Goal: Transaction & Acquisition: Book appointment/travel/reservation

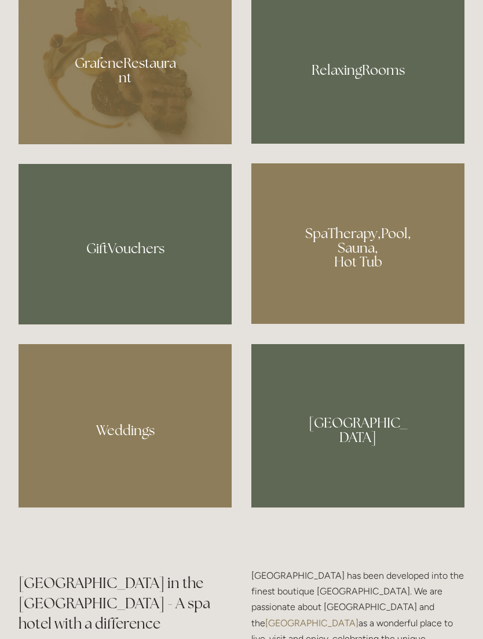
scroll to position [937, 0]
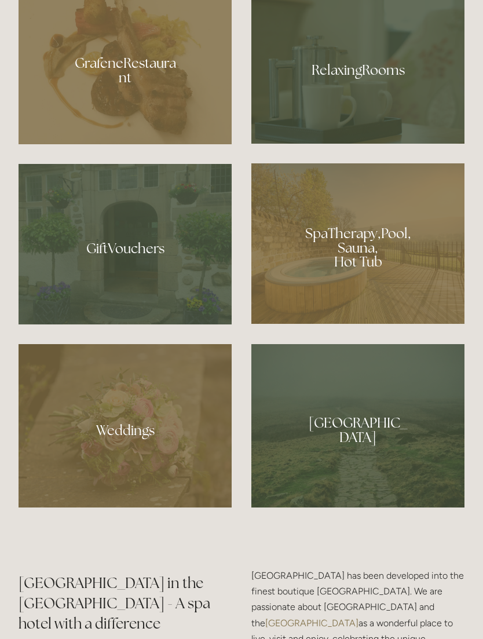
click at [370, 324] on div at bounding box center [357, 243] width 213 height 161
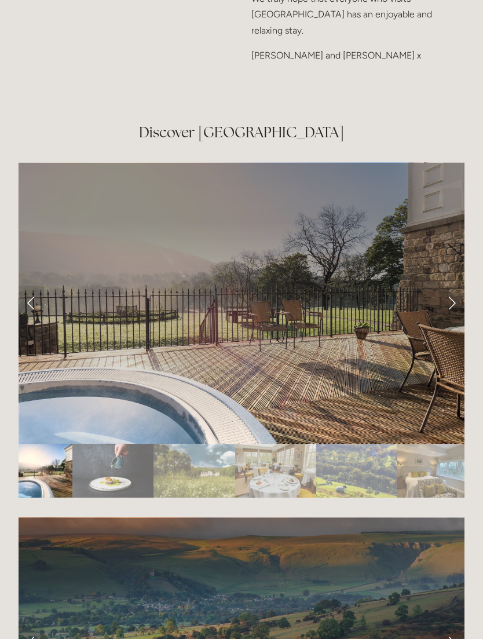
scroll to position [1961, 0]
click at [452, 291] on link "Next Slide" at bounding box center [451, 303] width 25 height 35
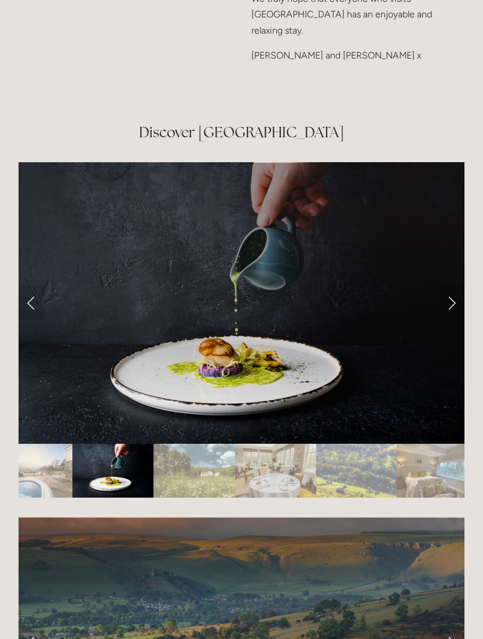
click at [447, 289] on link "Next Slide" at bounding box center [451, 303] width 25 height 35
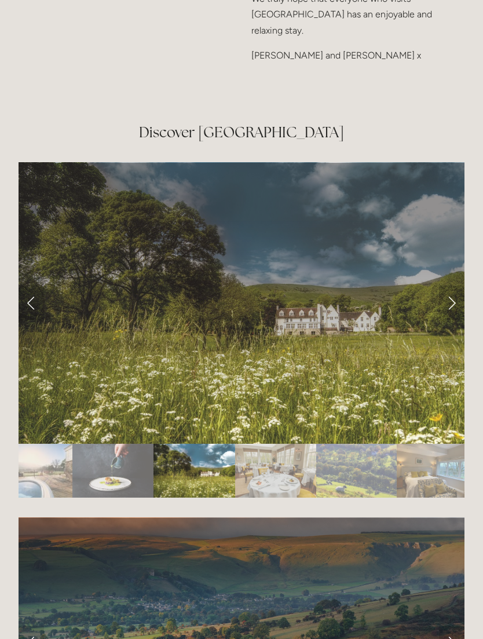
click at [449, 287] on link "Next Slide" at bounding box center [451, 303] width 25 height 35
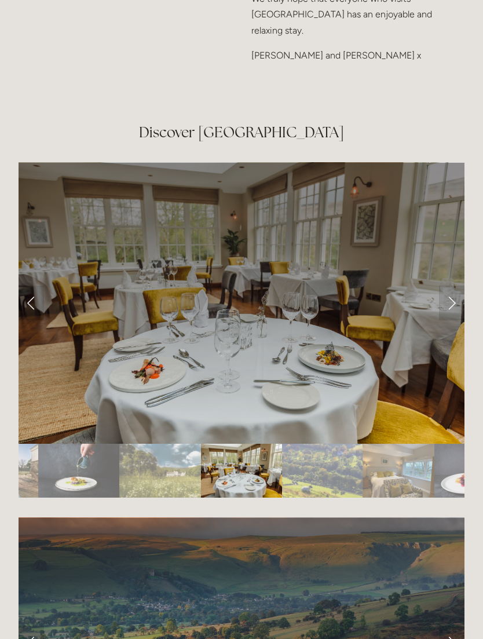
click at [451, 287] on link "Next Slide" at bounding box center [451, 303] width 25 height 35
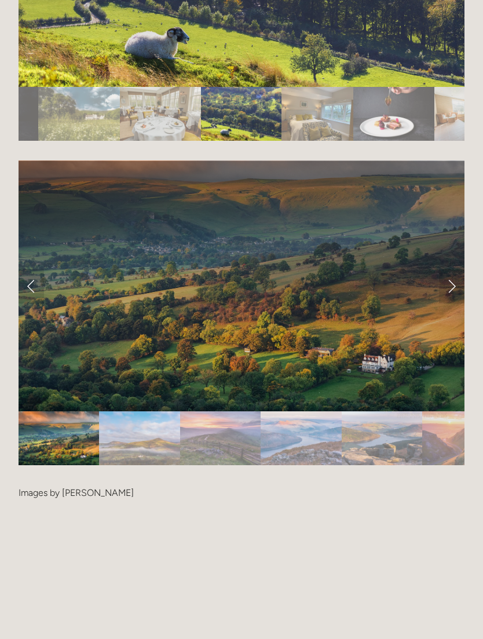
scroll to position [2331, 0]
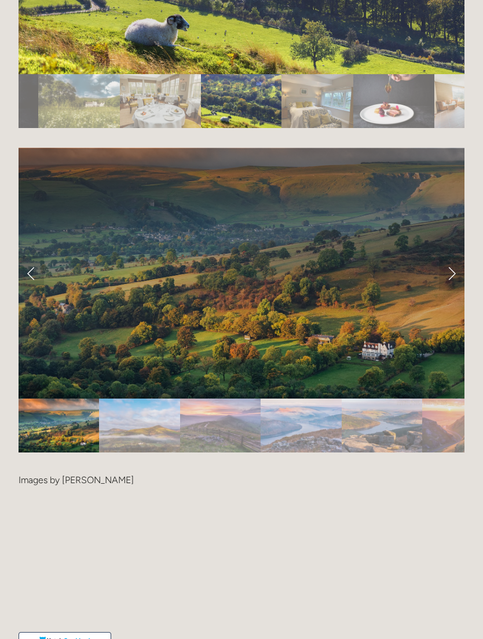
click at [68, 420] on img "Slide 1" at bounding box center [59, 426] width 81 height 54
click at [451, 257] on link "Next Slide" at bounding box center [451, 273] width 25 height 35
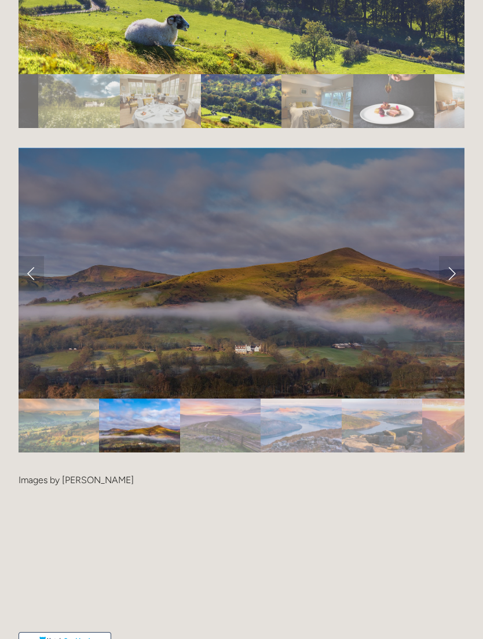
click at [452, 256] on link "Next Slide" at bounding box center [451, 273] width 25 height 35
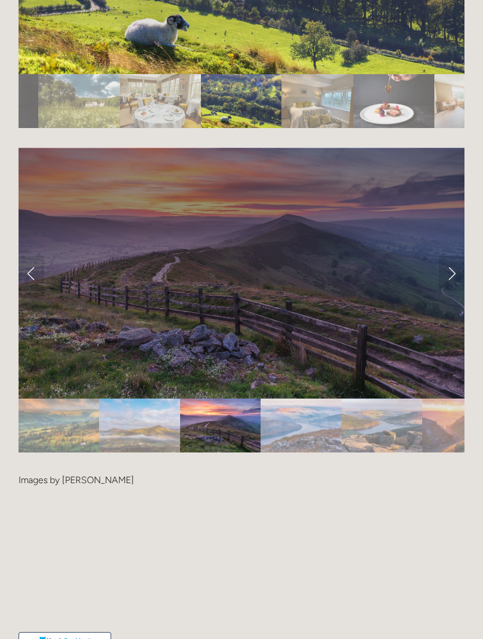
click at [453, 257] on link "Next Slide" at bounding box center [451, 273] width 25 height 35
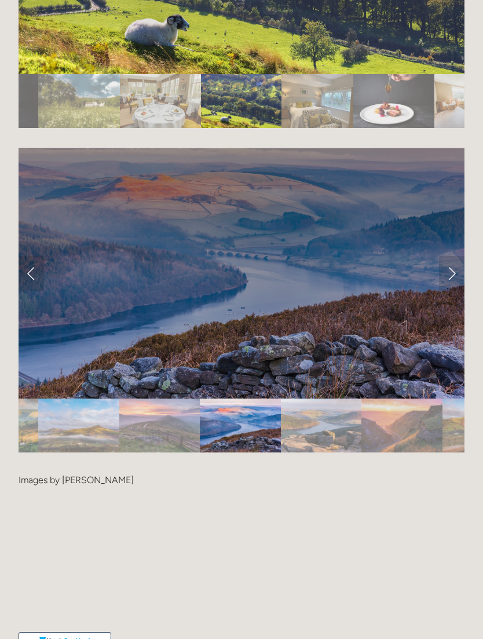
click at [455, 258] on link "Next Slide" at bounding box center [451, 273] width 25 height 35
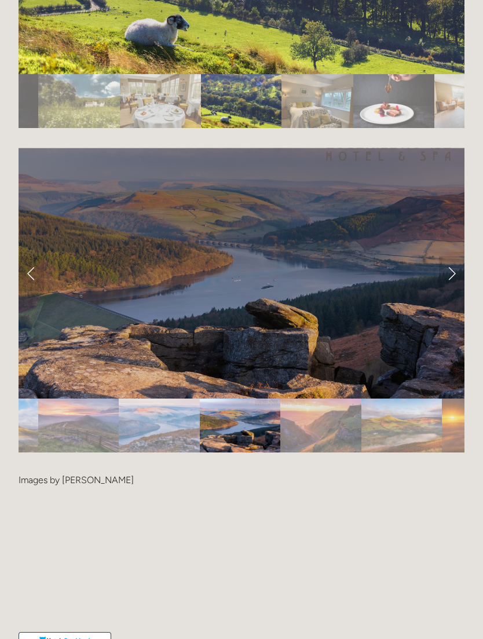
click at [455, 257] on link "Next Slide" at bounding box center [451, 273] width 25 height 35
click at [450, 261] on link "Next Slide" at bounding box center [451, 273] width 25 height 35
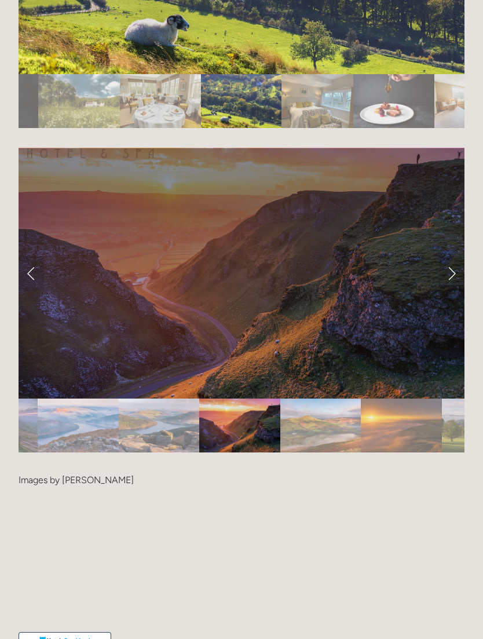
click at [451, 256] on link "Next Slide" at bounding box center [451, 273] width 25 height 35
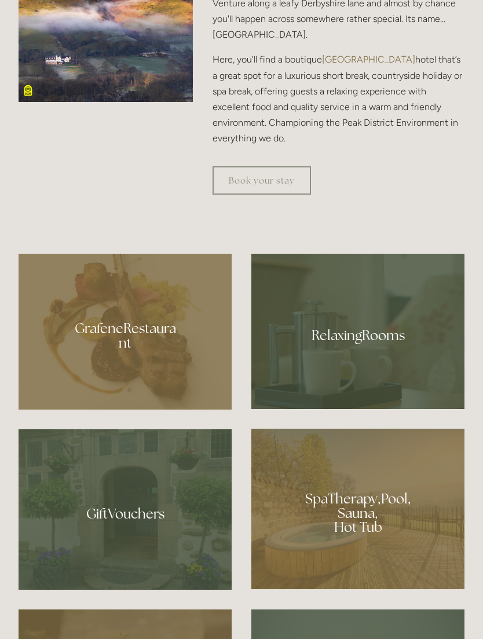
scroll to position [569, 0]
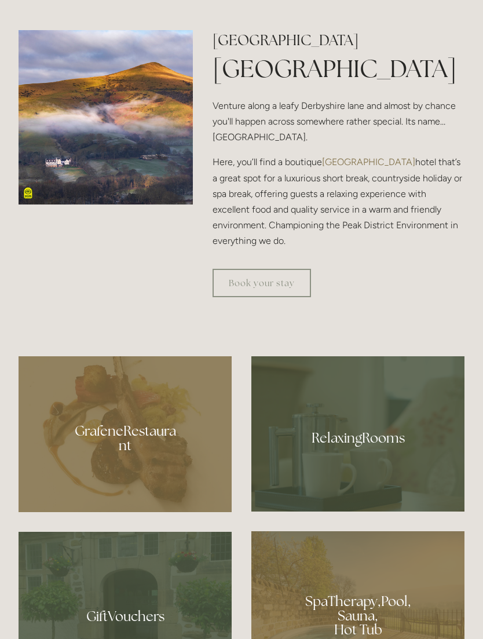
click at [284, 297] on link "Book your stay" at bounding box center [262, 283] width 99 height 28
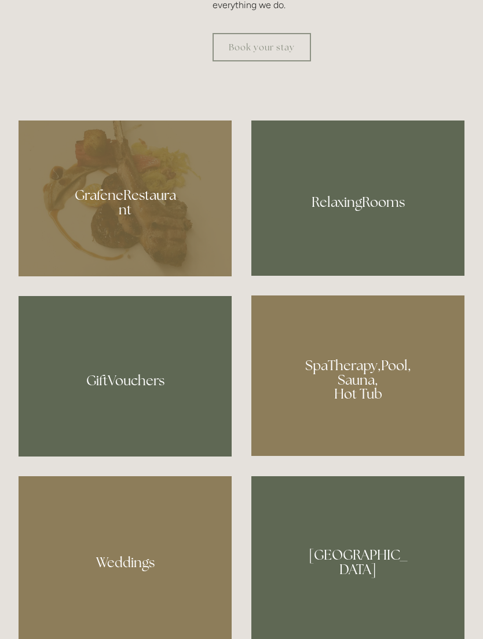
scroll to position [807, 0]
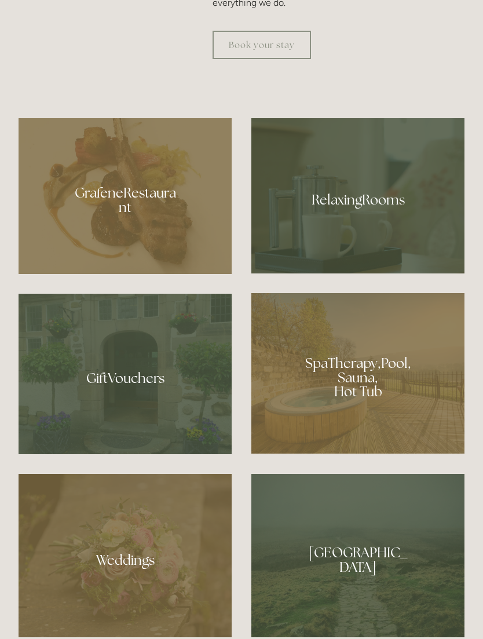
click at [165, 272] on div at bounding box center [125, 196] width 213 height 156
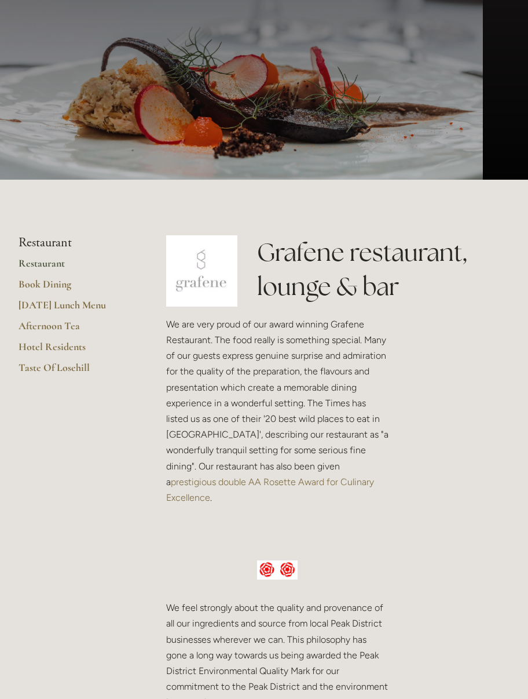
scroll to position [64, 0]
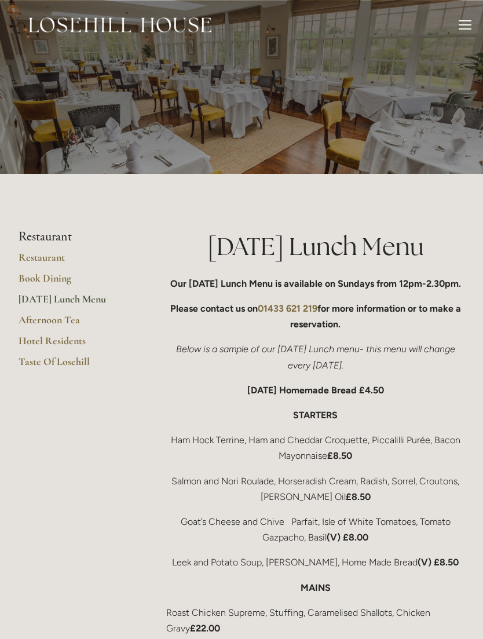
click at [68, 342] on link "Hotel Residents" at bounding box center [74, 344] width 111 height 21
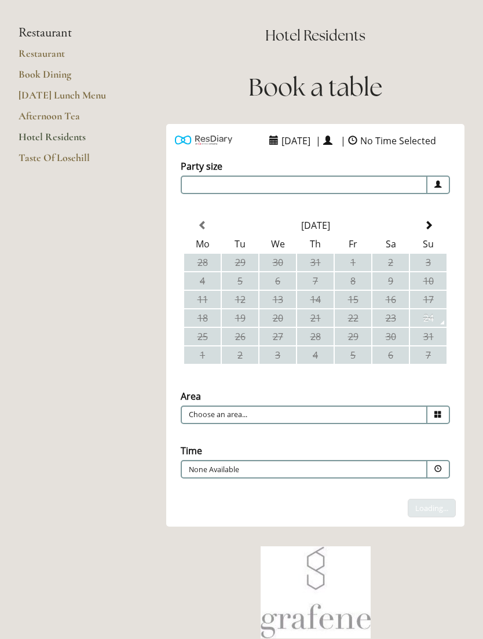
scroll to position [82, 0]
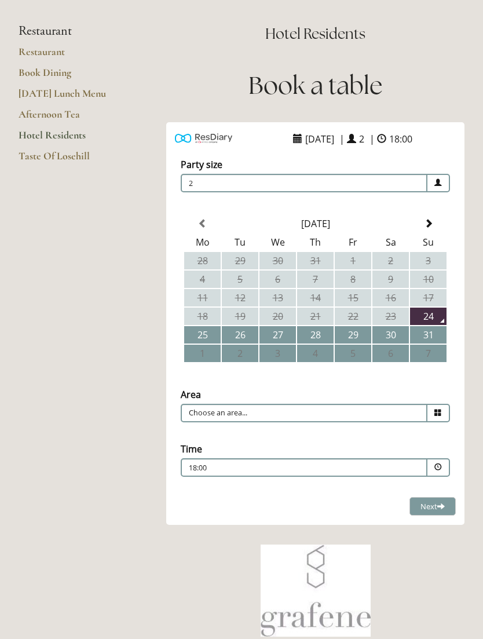
click at [66, 74] on link "Book Dining" at bounding box center [74, 76] width 111 height 21
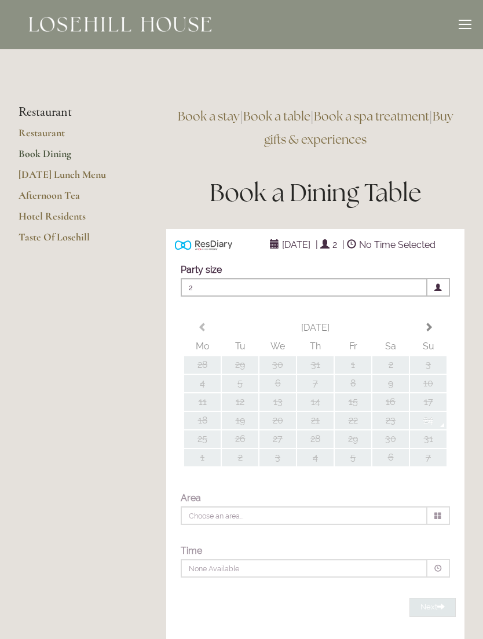
type input "Any Area"
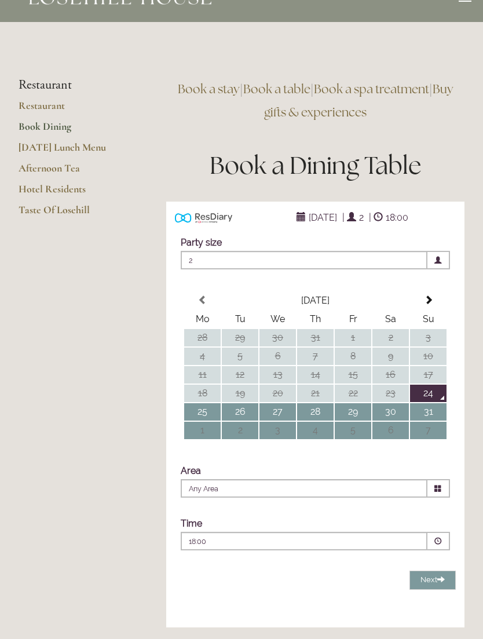
scroll to position [28, 0]
click at [63, 104] on link "Restaurant" at bounding box center [74, 109] width 111 height 21
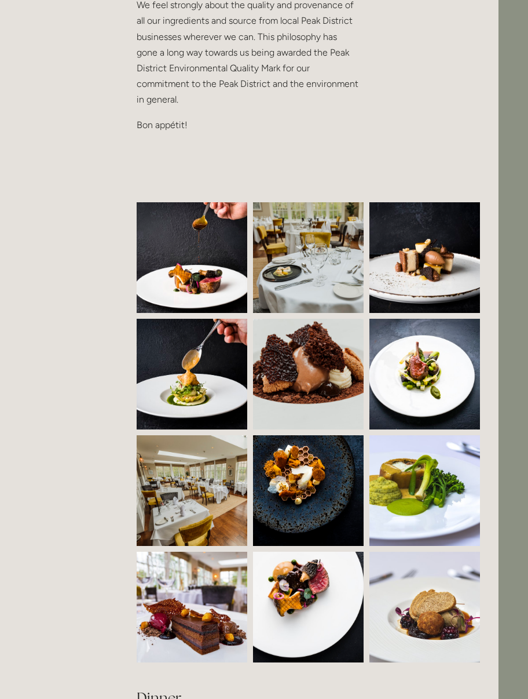
scroll to position [449, 30]
